Goal: Check status

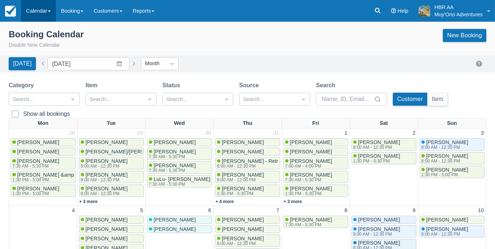
click at [40, 6] on link "Calendar" at bounding box center [38, 11] width 35 height 22
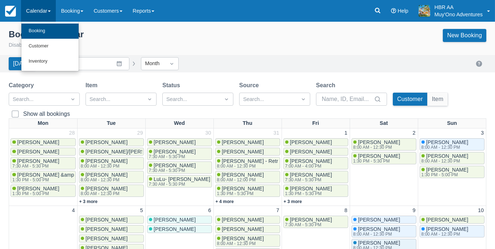
click at [45, 33] on link "Booking" at bounding box center [49, 31] width 57 height 15
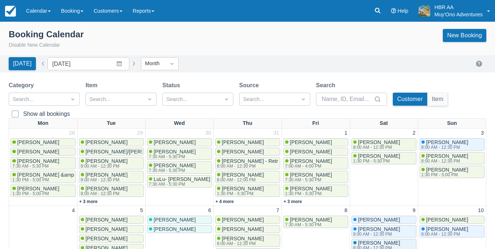
click at [309, 69] on div "[DATE] Date [DATE] Navigate forward to interact with the calendar and select a …" at bounding box center [248, 63] width 478 height 13
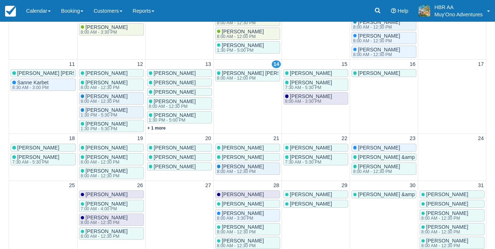
scroll to position [223, 0]
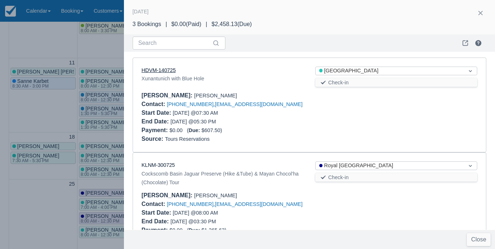
click at [158, 71] on link "HDVM-140725" at bounding box center [159, 70] width 34 height 6
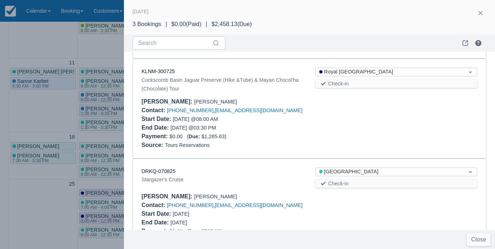
scroll to position [94, 0]
click at [158, 73] on link "KLNM-300725" at bounding box center [158, 72] width 33 height 6
click at [266, 151] on div "KLNM-300725 Cockscomb Basin Jaguar Preserve (Hike &Tube) & Mayan Chocol'ha (Cho…" at bounding box center [309, 108] width 353 height 99
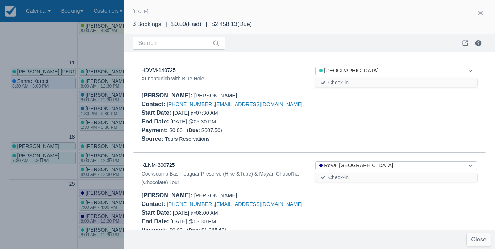
scroll to position [0, 0]
click at [55, 43] on div at bounding box center [247, 124] width 495 height 249
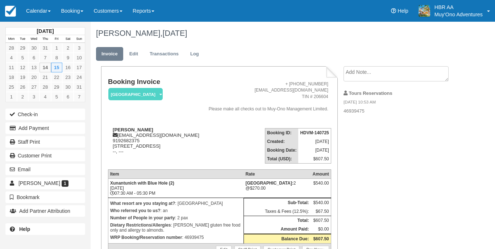
click at [194, 106] on td "Booking Invoice Thatch Caye Resort   Pending HOLD Deposit Paid Cancelled Void M…" at bounding box center [155, 100] width 94 height 44
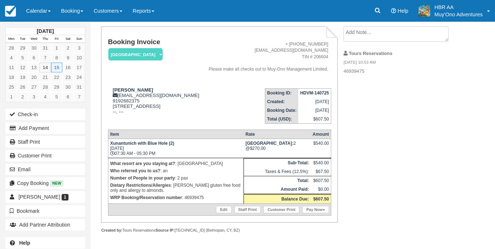
scroll to position [55, 0]
